Goal: Transaction & Acquisition: Obtain resource

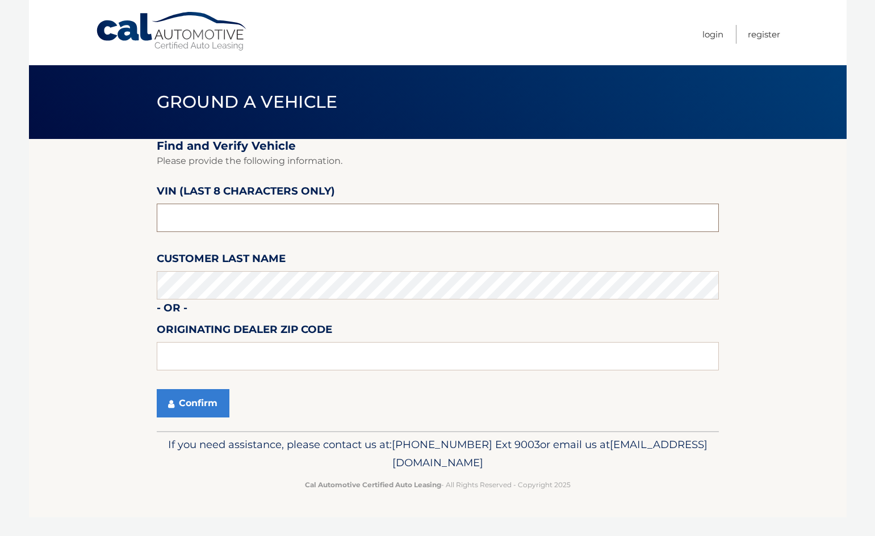
click at [340, 216] on input "text" at bounding box center [438, 218] width 562 height 28
paste input "PA263627"
type input "PA263627"
click at [153, 249] on section "Find and Verify Vehicle Please provide the following information. VIN (last 8 c…" at bounding box center [437, 285] width 817 height 292
click at [190, 405] on button "Confirm" at bounding box center [193, 403] width 73 height 28
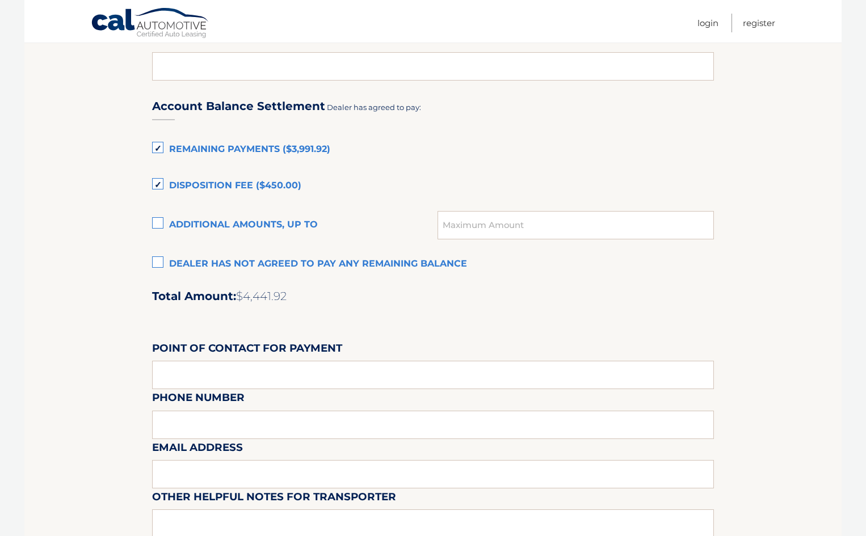
scroll to position [738, 0]
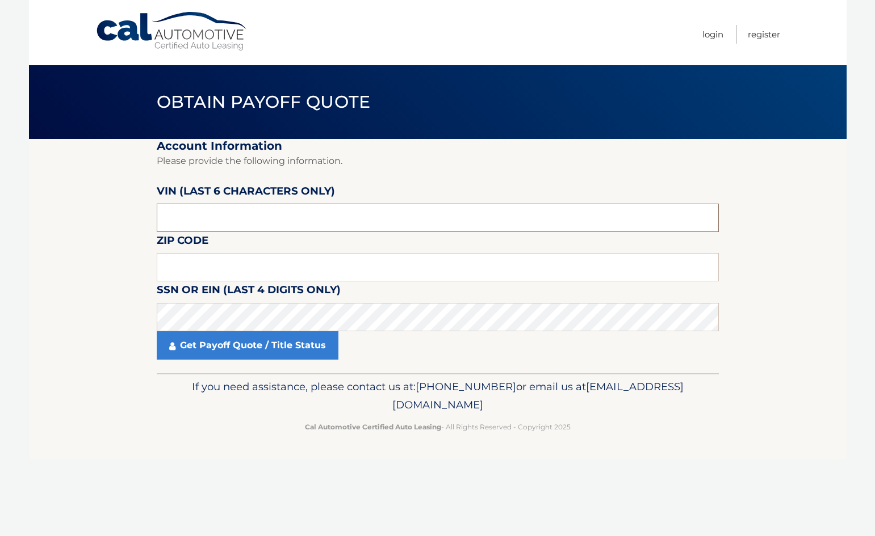
click at [322, 213] on input "text" at bounding box center [438, 218] width 562 height 28
type input "263627"
type input "33431"
click at [404, 144] on h2 "Account Information" at bounding box center [438, 146] width 562 height 14
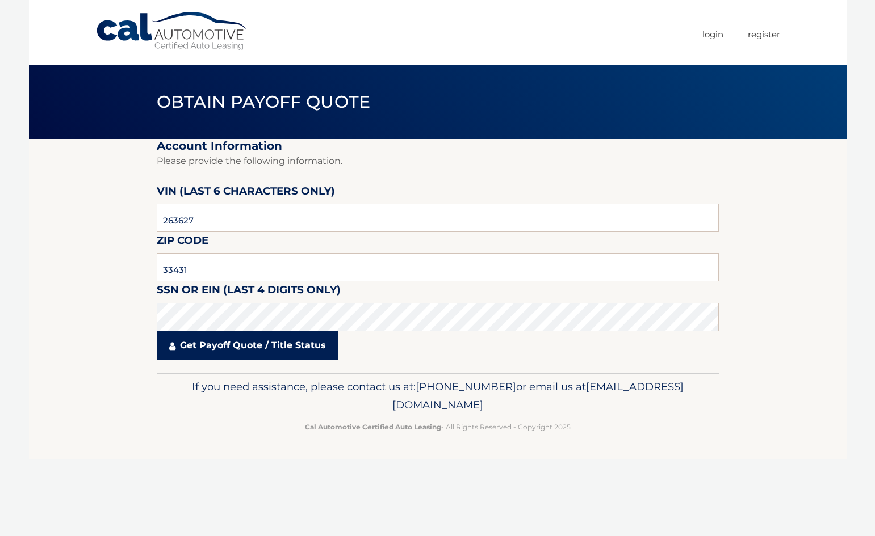
click at [293, 353] on link "Get Payoff Quote / Title Status" at bounding box center [248, 346] width 182 height 28
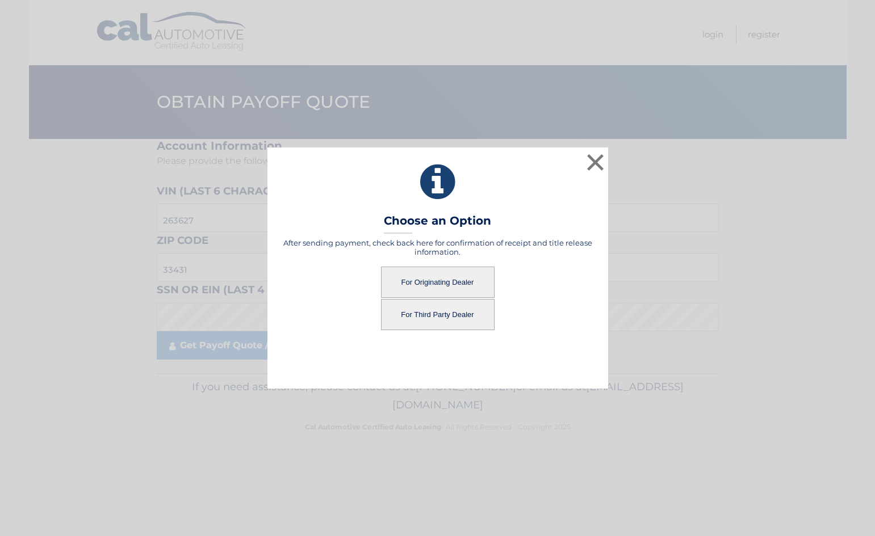
click at [423, 284] on button "For Originating Dealer" at bounding box center [438, 282] width 114 height 31
click at [437, 279] on button "For Originating Dealer" at bounding box center [438, 282] width 114 height 31
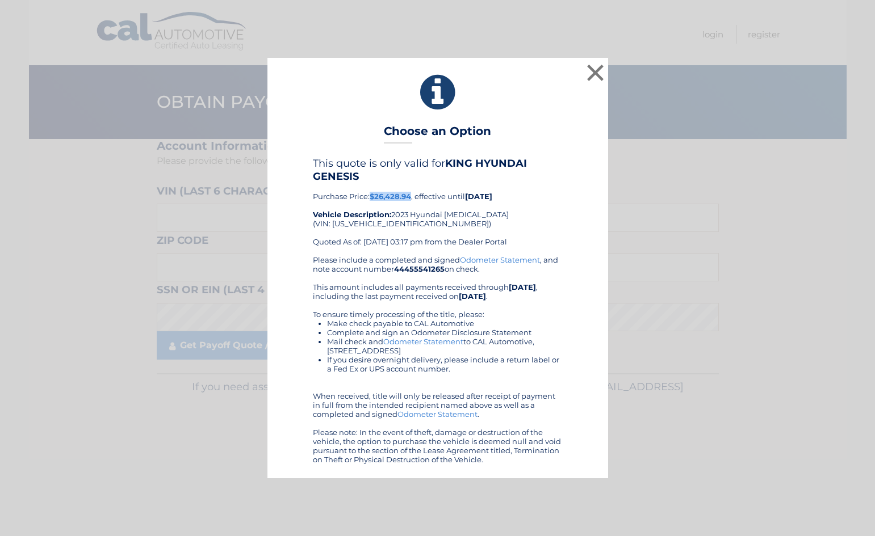
drag, startPoint x: 372, startPoint y: 194, endPoint x: 413, endPoint y: 196, distance: 40.9
click at [413, 196] on div "This quote is only valid for KING HYUNDAI GENESIS Purchase Price: $26,428.94 , …" at bounding box center [438, 206] width 250 height 98
copy b "$26,428.94"
click at [429, 224] on div "This quote is only valid for KING HYUNDAI GENESIS Purchase Price: $26,428.94 , …" at bounding box center [438, 206] width 250 height 98
